Goal: Task Accomplishment & Management: Complete application form

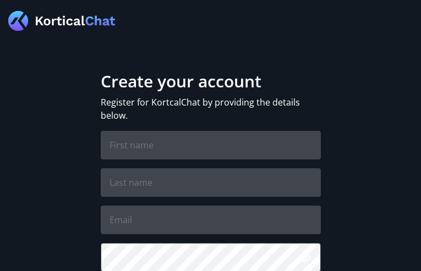
type input "hdGZumEWyxTE"
type input "TgqSLLNVBBcnpHvD"
type input "ucoxacugagod89@gmail.com"
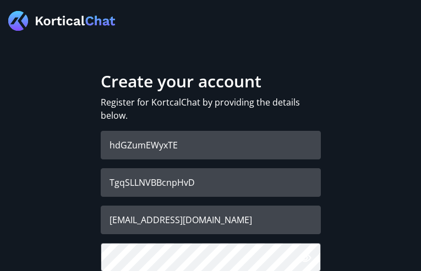
checkbox input "true"
checkbox input "false"
